Goal: Entertainment & Leisure: Consume media (video, audio)

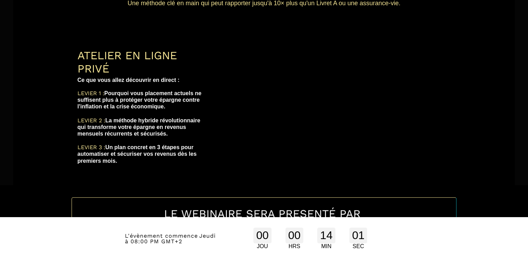
scroll to position [134, 0]
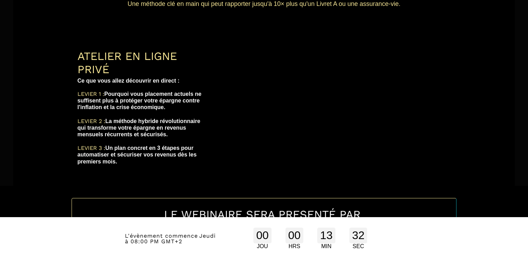
click at [183, 145] on b "LEVIER 3 : Un plan concret en 3 étapes pour automatiser et sécuriser vos revenu…" at bounding box center [137, 154] width 121 height 19
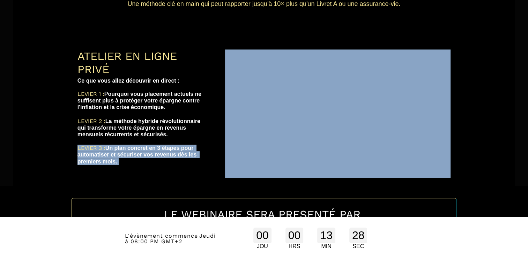
click at [183, 145] on b "LEVIER 3 : Un plan concret en 3 étapes pour automatiser et sécuriser vos revenu…" at bounding box center [137, 154] width 121 height 19
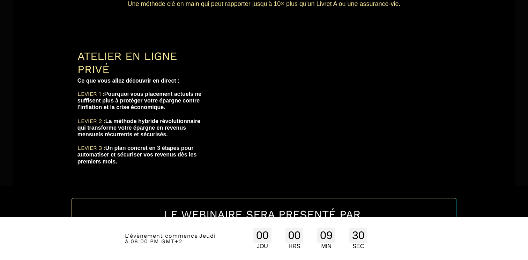
click at [195, 91] on text "LEVIER 1 : Pourquoi vous placement actuels ne suffisent plus à protéger votre é…" at bounding box center [143, 101] width 132 height 24
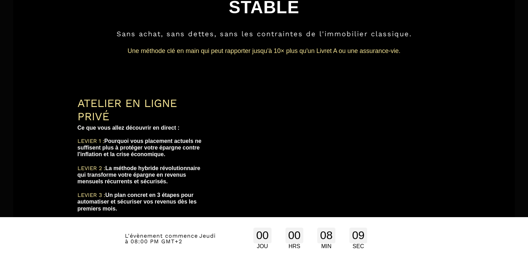
scroll to position [0, 0]
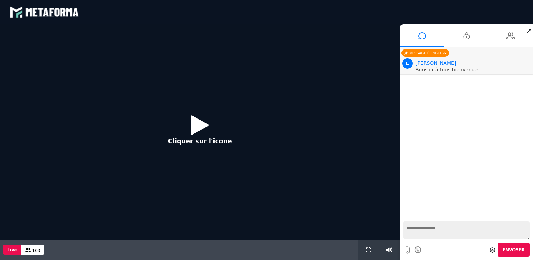
click at [197, 127] on icon at bounding box center [200, 125] width 18 height 23
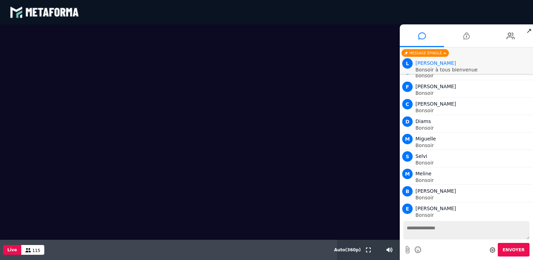
scroll to position [333, 0]
click at [453, 63] on div "L Lara" at bounding box center [473, 63] width 116 height 8
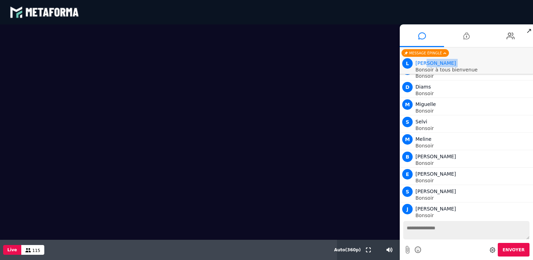
click at [453, 63] on div "L Lara" at bounding box center [473, 63] width 116 height 8
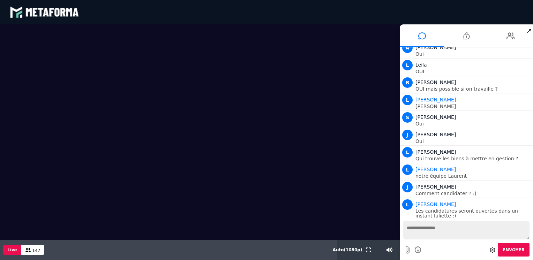
scroll to position [7058, 0]
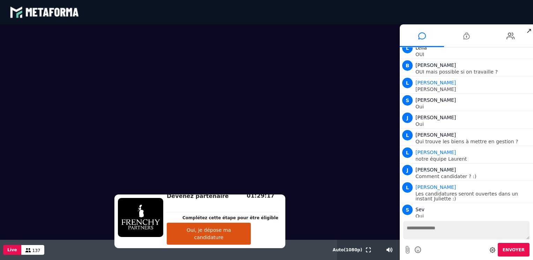
click at [232, 234] on button "Oui, je dépose ma candidature" at bounding box center [209, 234] width 84 height 22
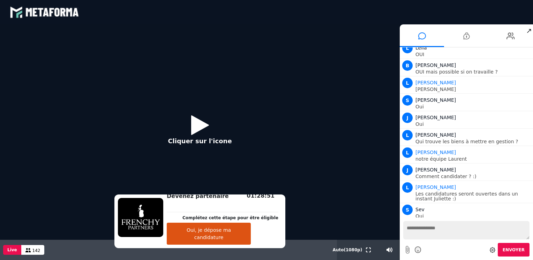
scroll to position [7076, 0]
